Goal: Information Seeking & Learning: Learn about a topic

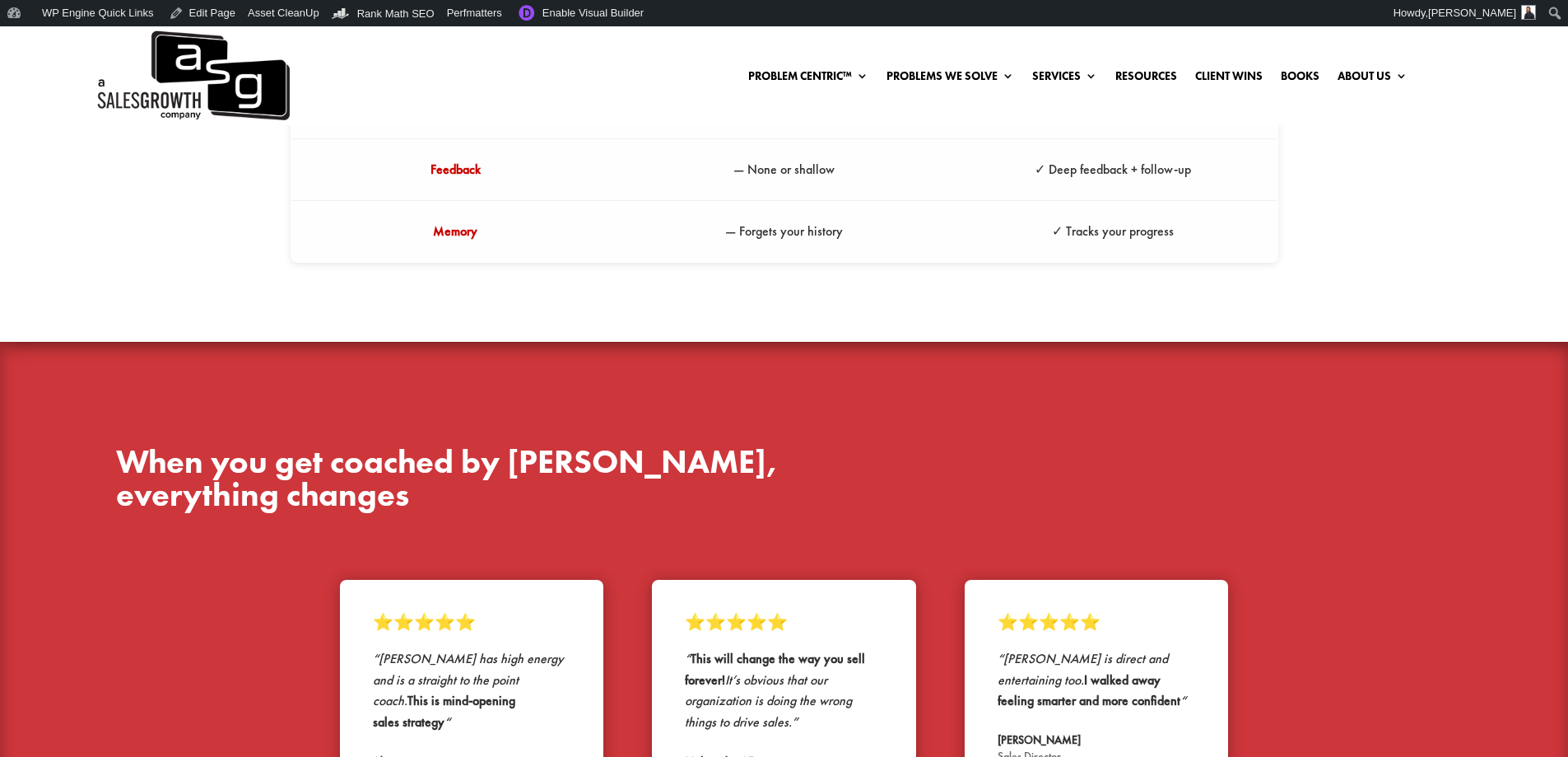
scroll to position [5530, 0]
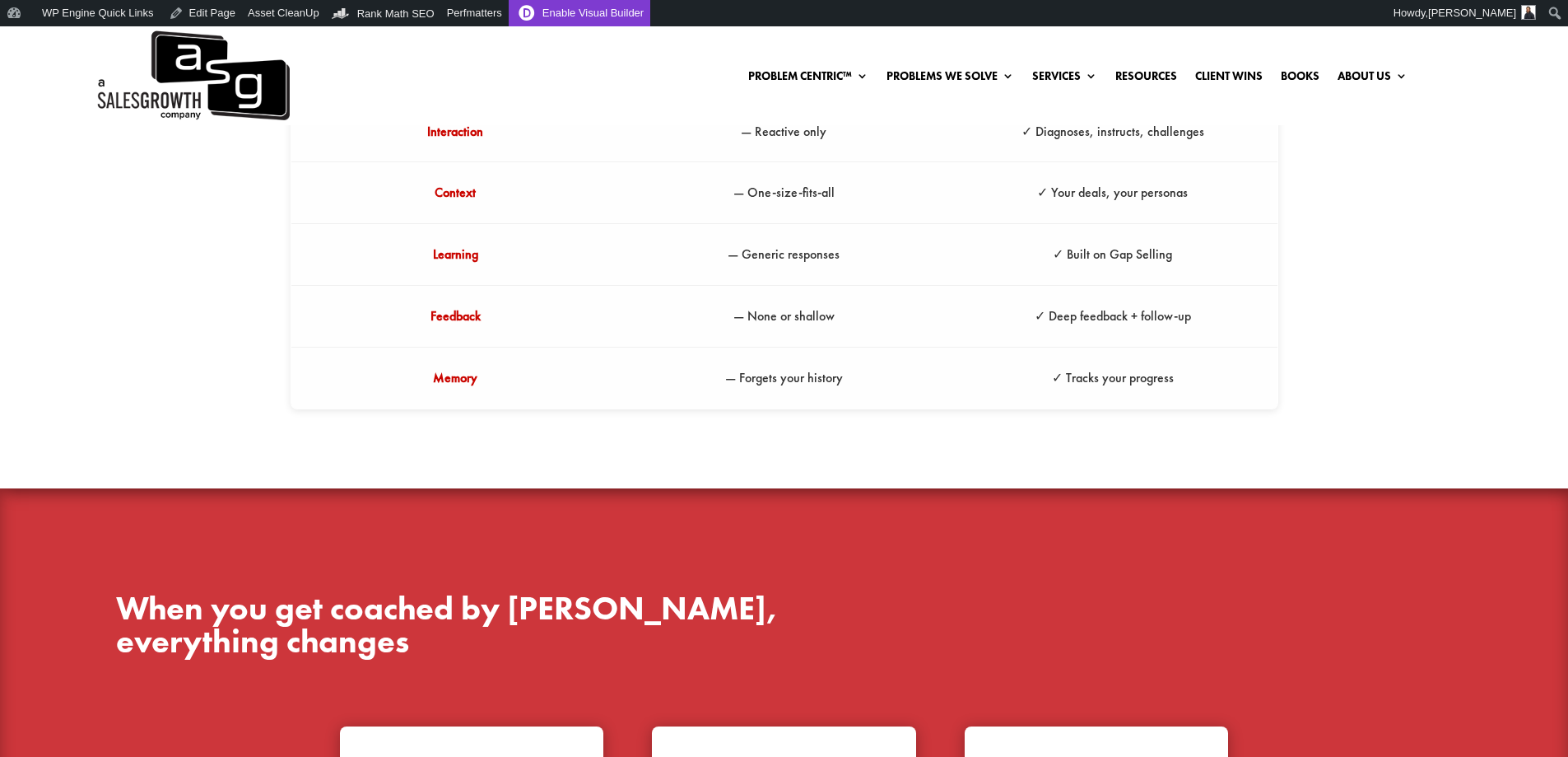
click at [543, 6] on link "Enable Visual Builder" at bounding box center [579, 13] width 142 height 26
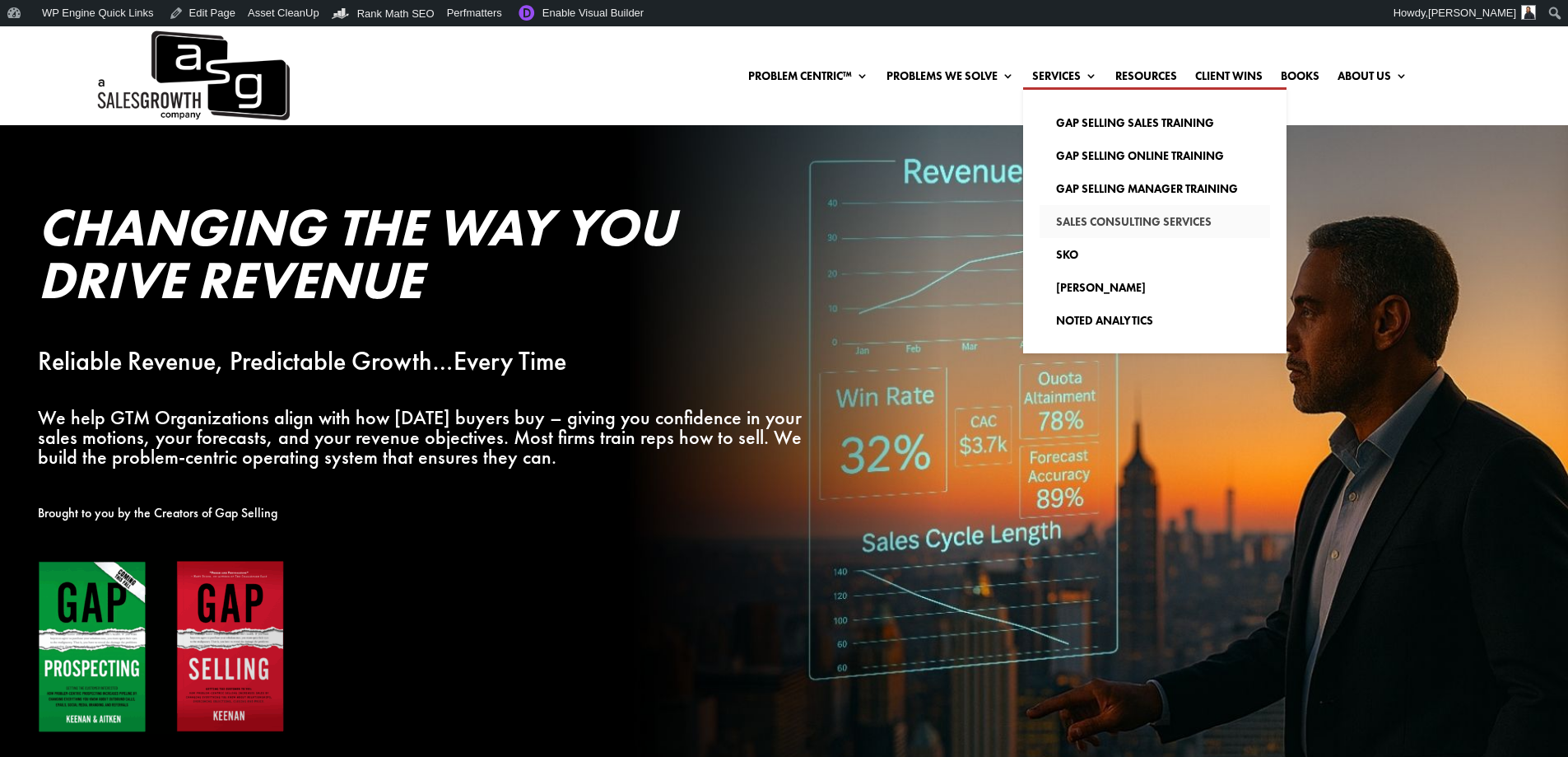
click at [1078, 224] on link "Sales Consulting Services" at bounding box center [1155, 221] width 231 height 33
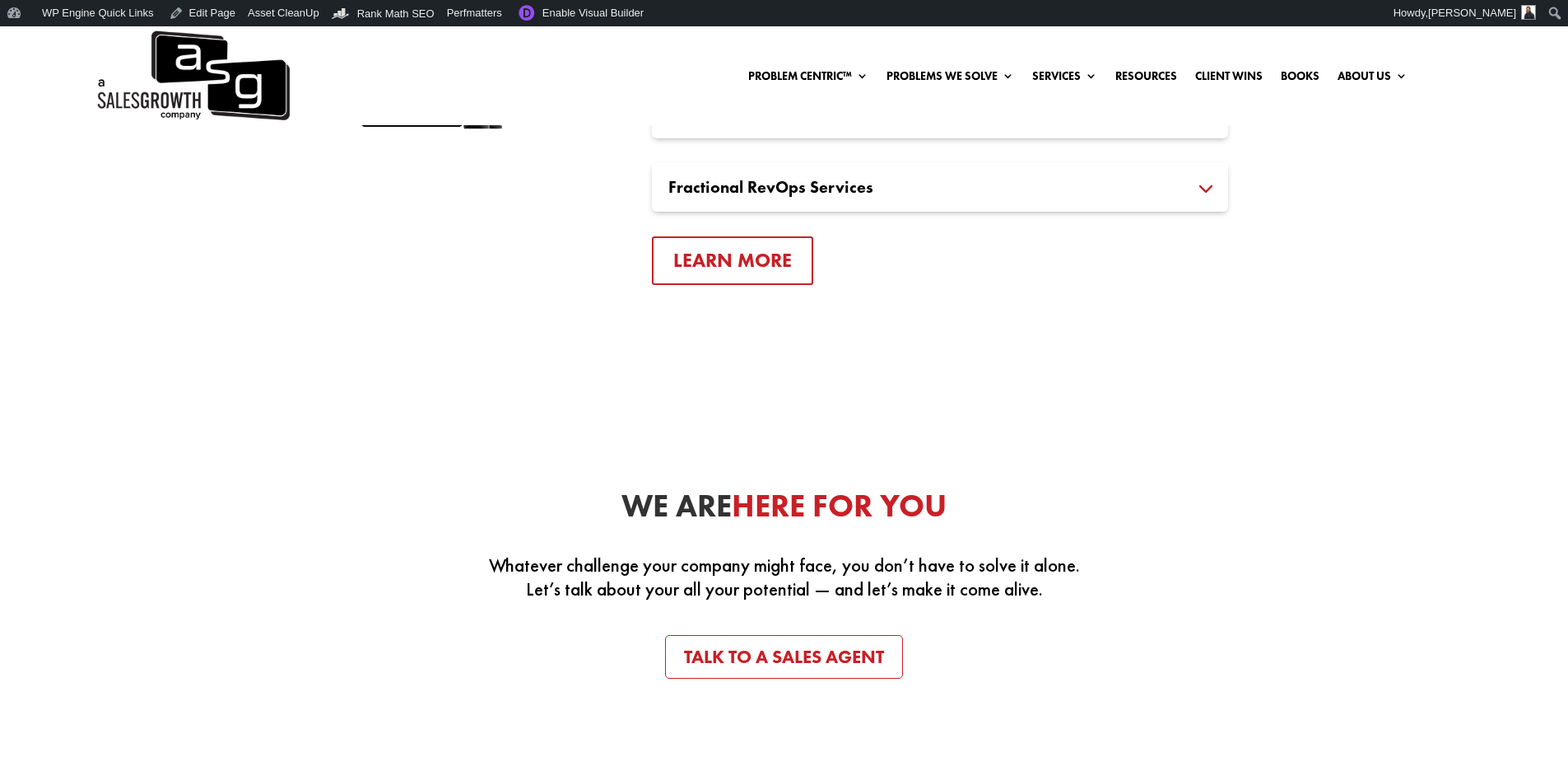
scroll to position [2964, 0]
